Goal: Answer question/provide support: Check status

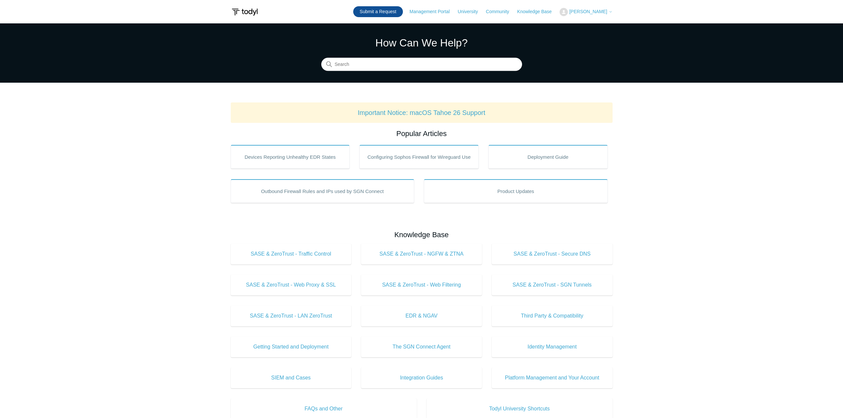
click at [386, 14] on link "Submit a Request" at bounding box center [378, 11] width 50 height 11
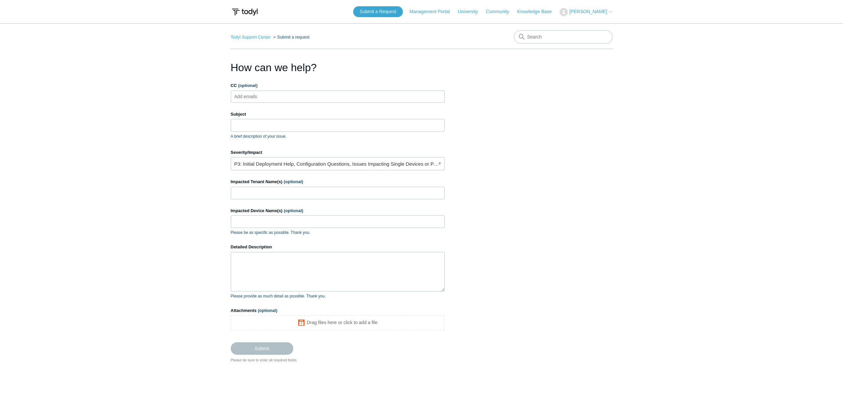
click at [611, 11] on icon at bounding box center [611, 12] width 4 height 4
click at [611, 27] on link "My Support Requests" at bounding box center [592, 26] width 64 height 12
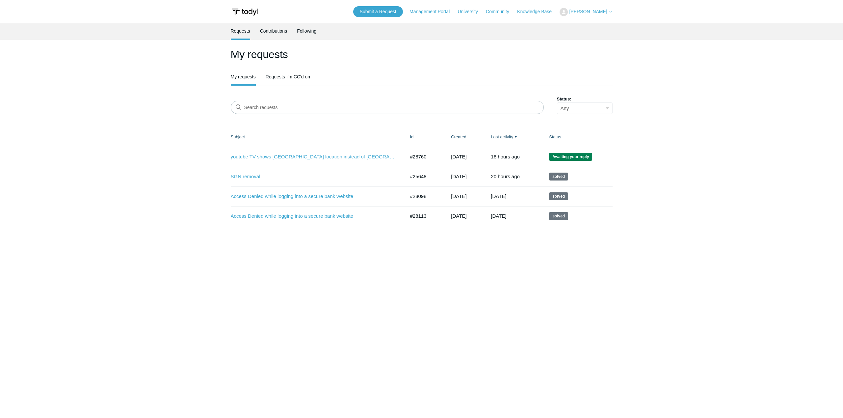
click at [271, 157] on link "youtube TV shows [GEOGRAPHIC_DATA] location instead of [GEOGRAPHIC_DATA]" at bounding box center [313, 157] width 165 height 8
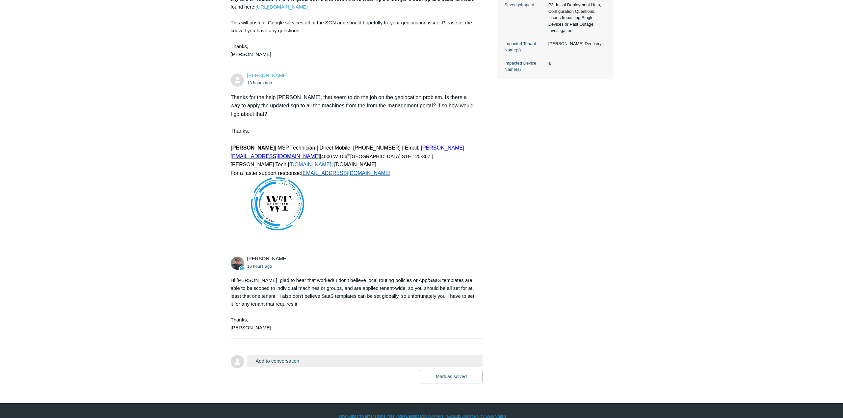
scroll to position [231, 0]
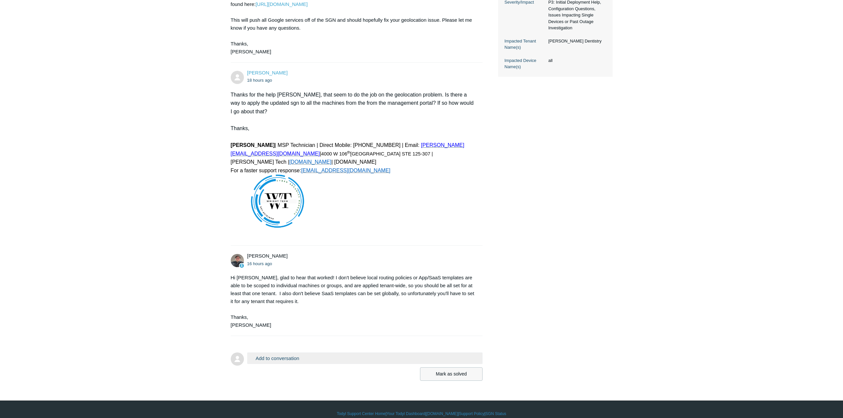
click at [437, 367] on button "Mark as solved" at bounding box center [451, 373] width 63 height 13
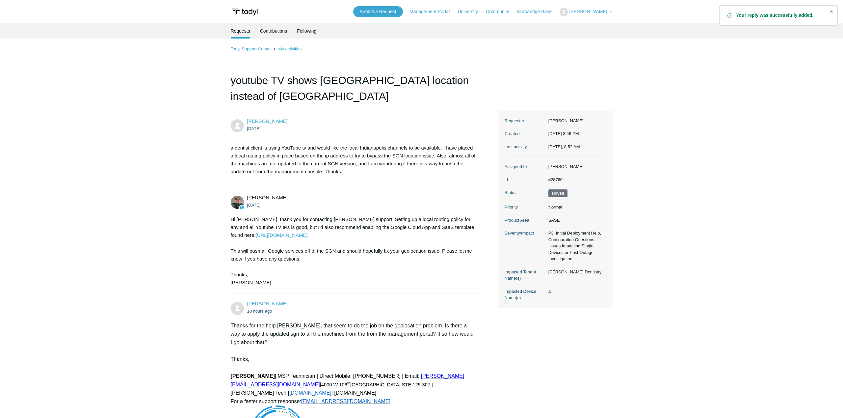
click at [266, 51] on link "Todyl Support Center" at bounding box center [251, 48] width 40 height 5
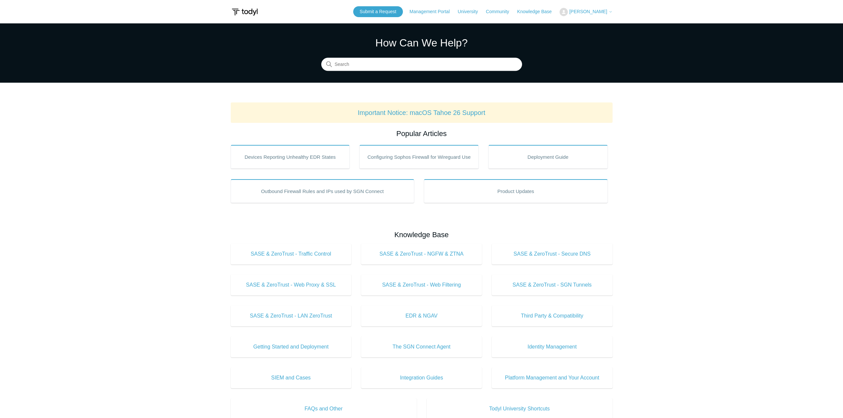
click at [612, 12] on icon at bounding box center [611, 12] width 2 height 1
click at [605, 24] on link "My Support Requests" at bounding box center [592, 26] width 64 height 12
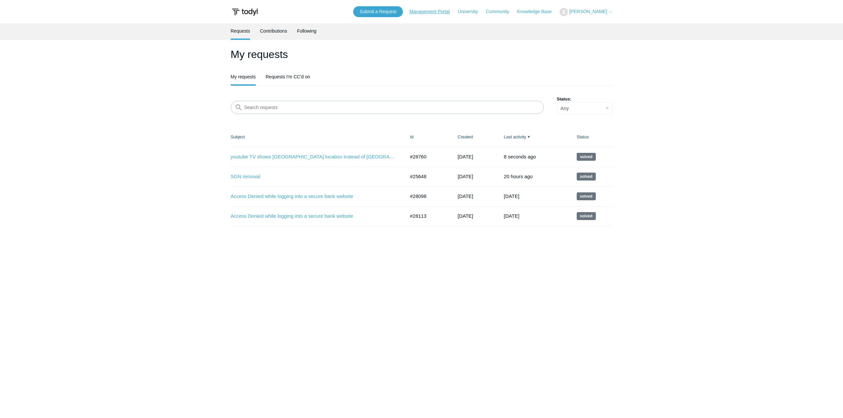
click at [451, 10] on link "Management Portal" at bounding box center [433, 11] width 47 height 7
